Goal: Task Accomplishment & Management: Complete application form

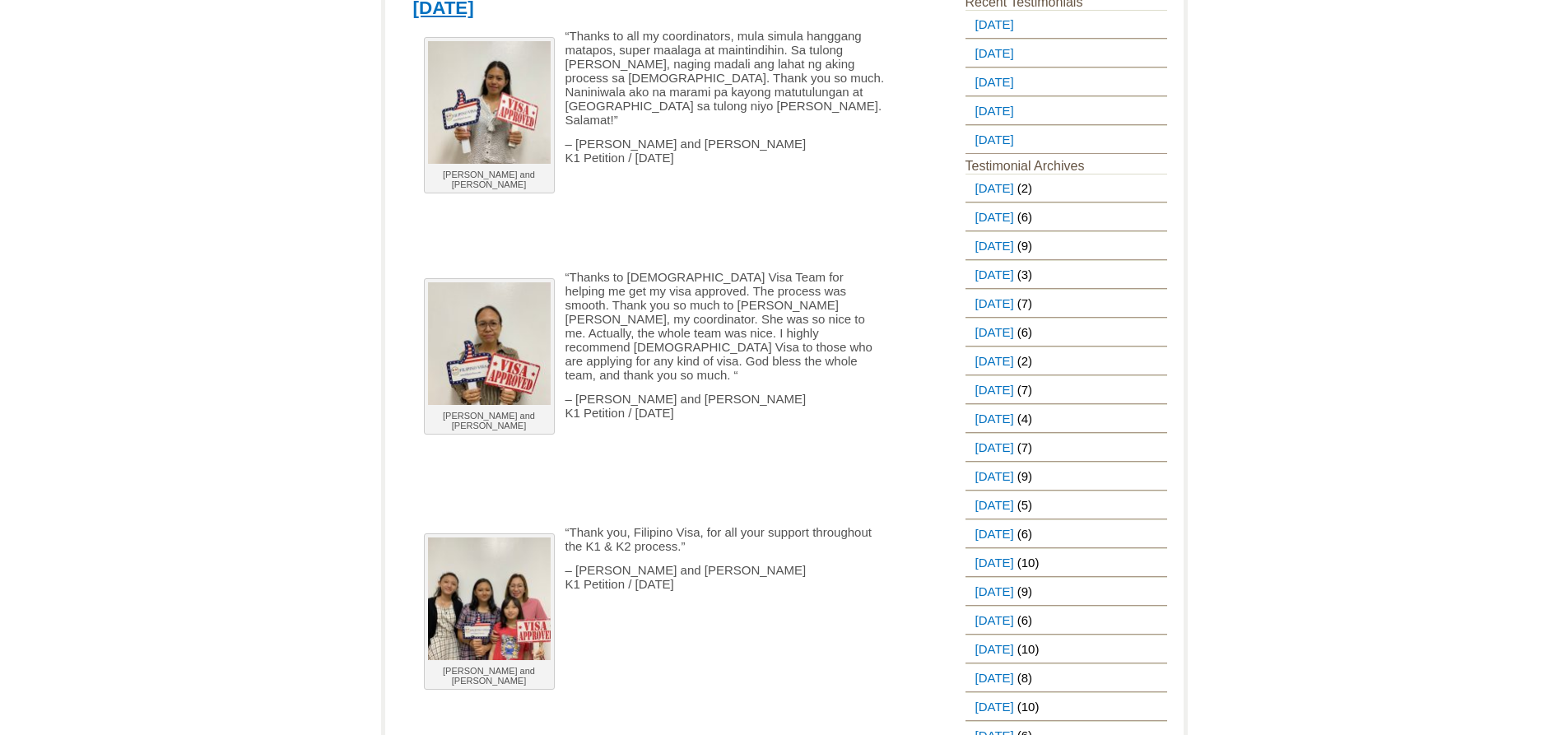
scroll to position [247, 0]
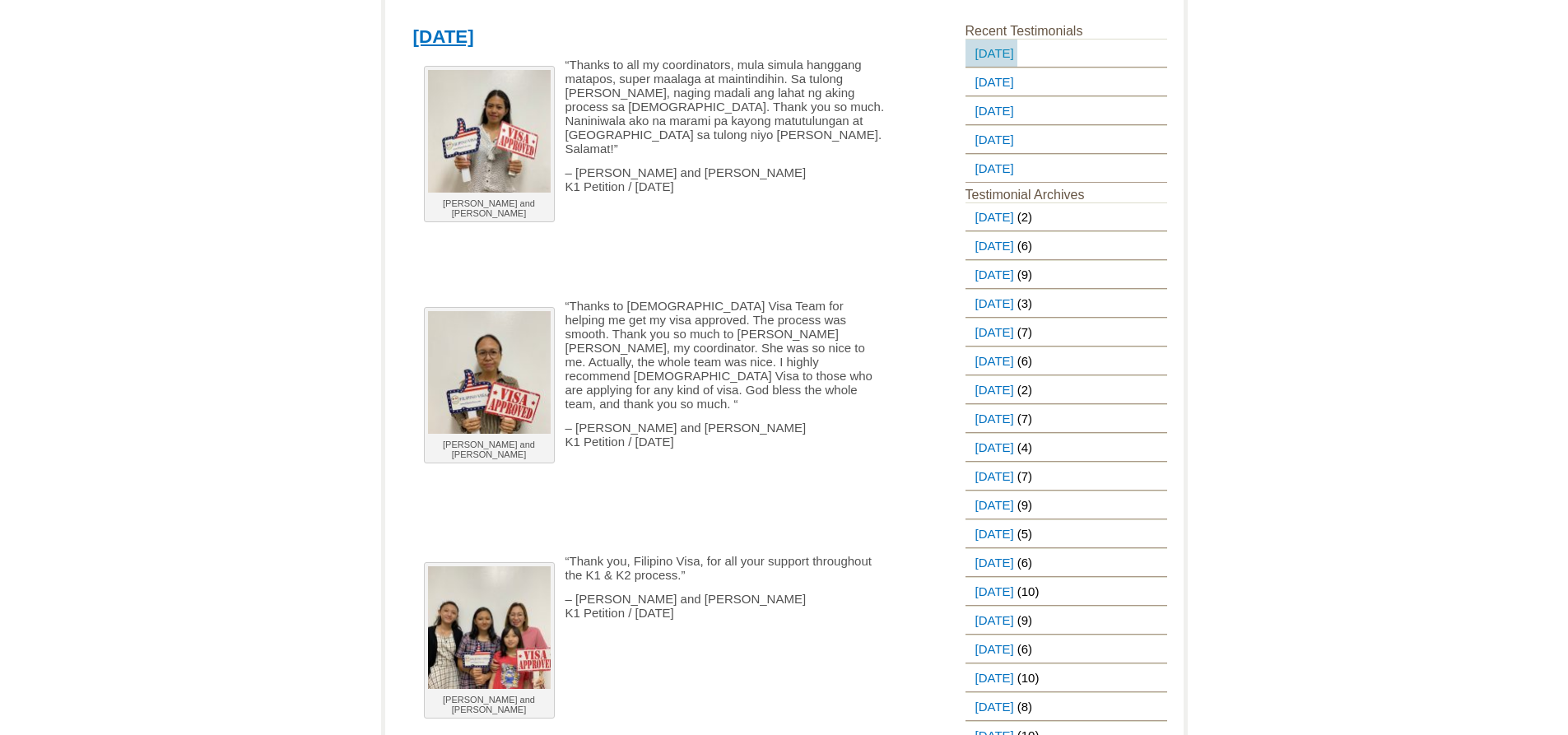
click at [1017, 41] on link "August 5, 2025" at bounding box center [990, 53] width 51 height 27
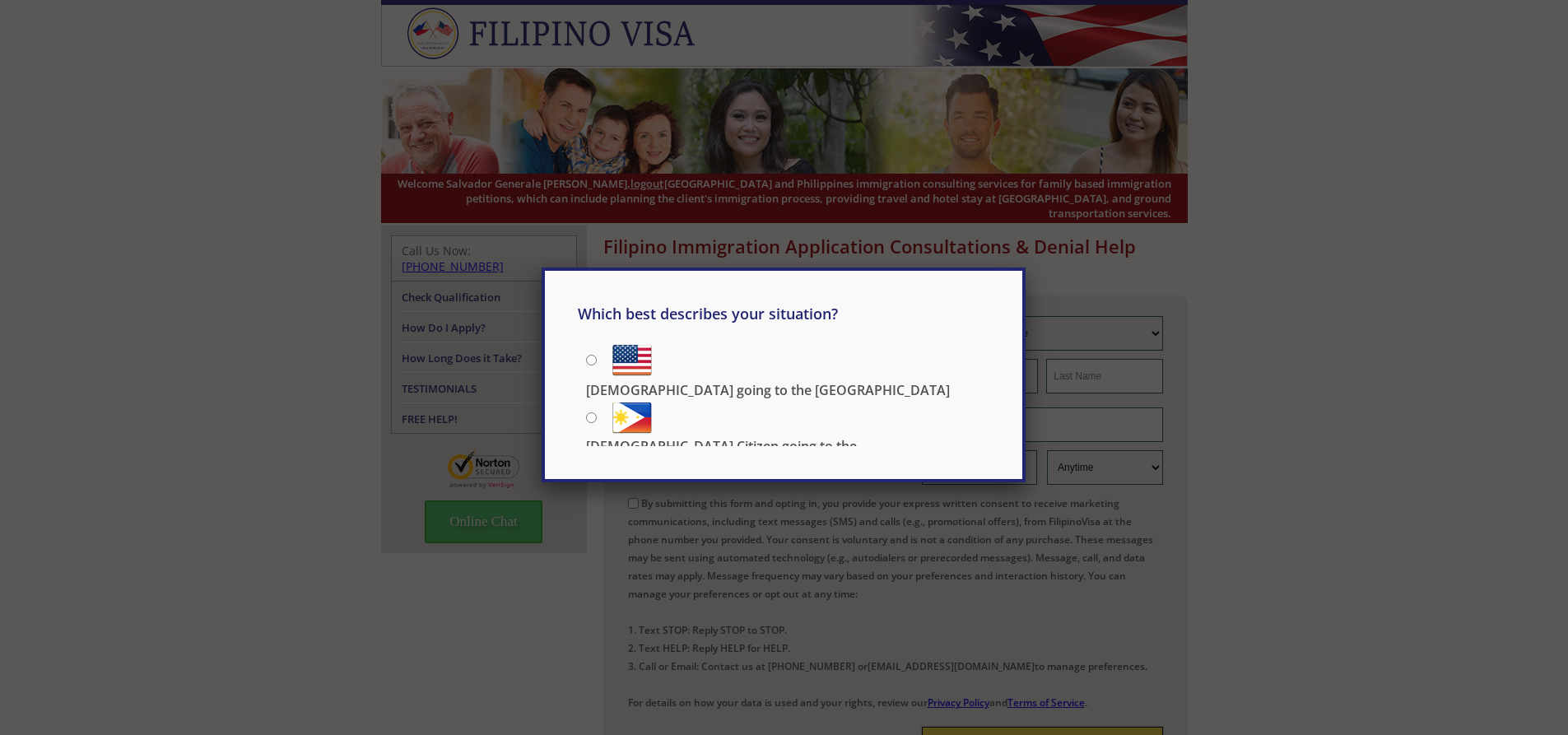
click at [591, 355] on input "Filipino going to the US" at bounding box center [591, 360] width 11 height 11
radio input "true"
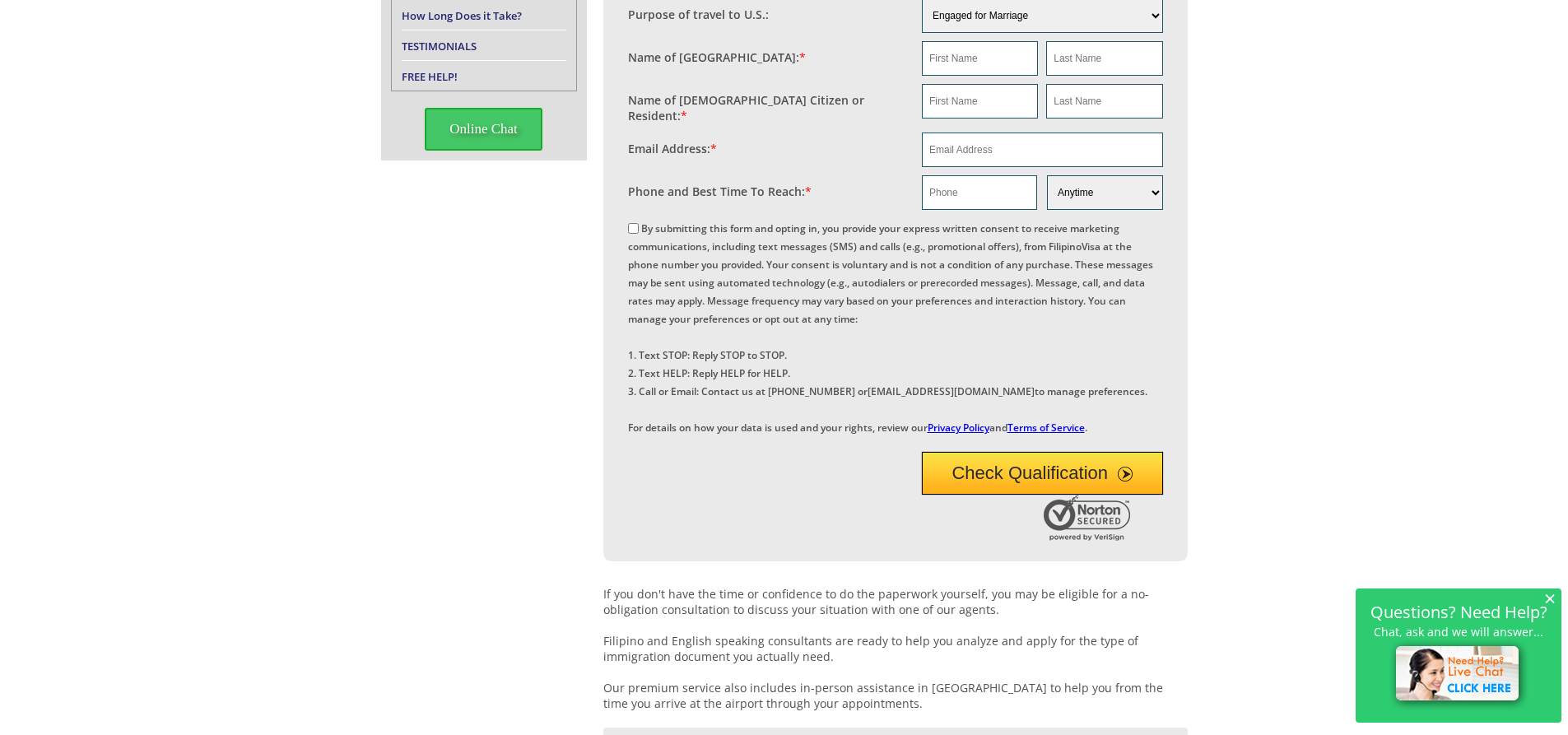
scroll to position [219, 0]
